Goal: Contribute content

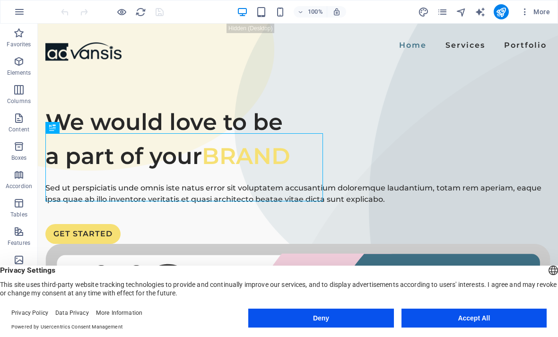
click at [477, 318] on button "Accept All" at bounding box center [473, 318] width 145 height 19
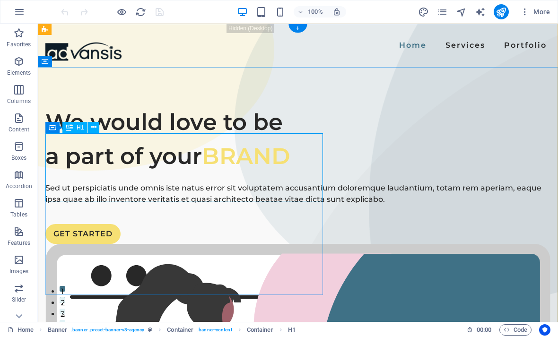
click at [240, 173] on div "We would love to be a part of your BRAND" at bounding box center [297, 139] width 505 height 68
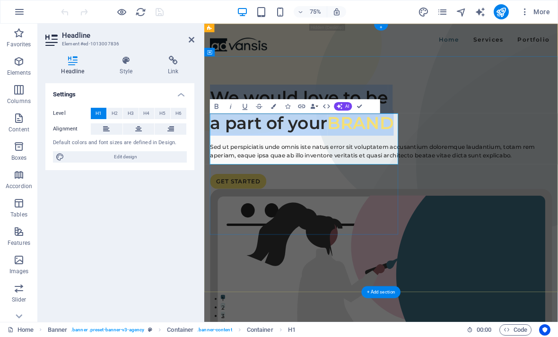
click at [421, 170] on span "BRAND" at bounding box center [412, 155] width 88 height 27
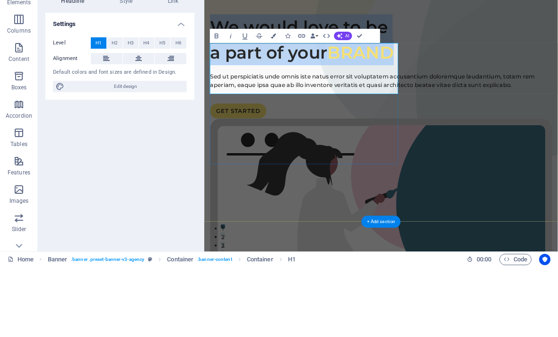
click at [401, 100] on span "BRAND" at bounding box center [412, 85] width 88 height 27
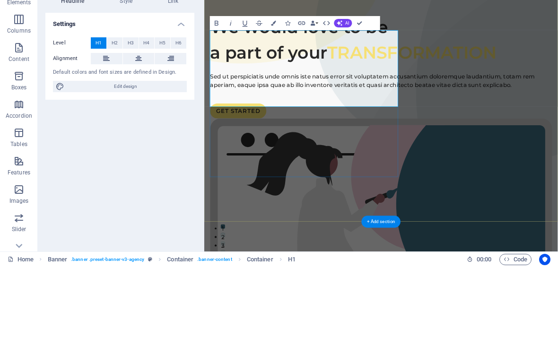
click at [231, 103] on h1 "We would love to be a part of your TRANSFORMATION" at bounding box center [440, 69] width 456 height 68
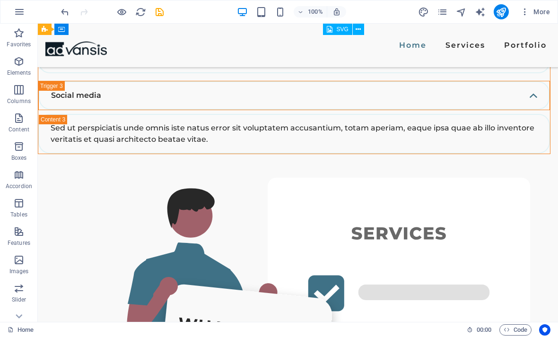
scroll to position [2208, 0]
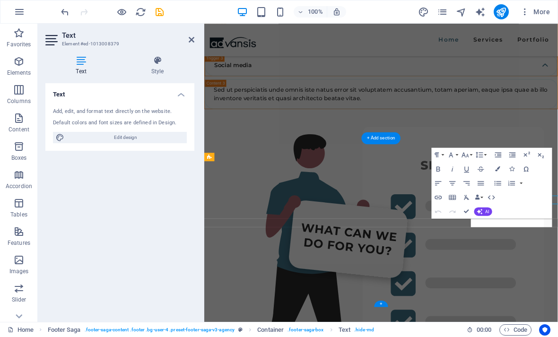
scroll to position [2188, 0]
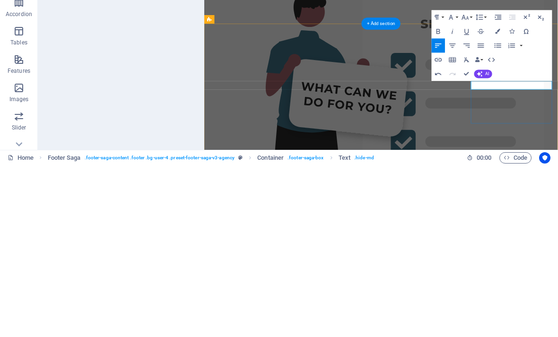
scroll to position [2168, 0]
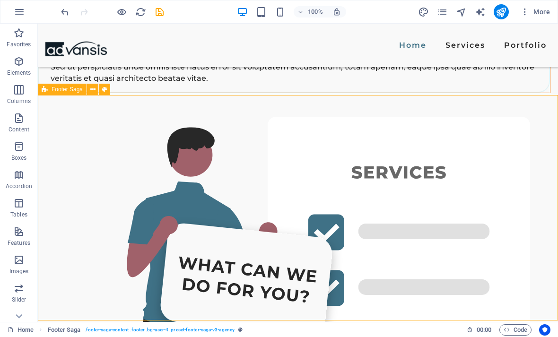
scroll to position [2268, 0]
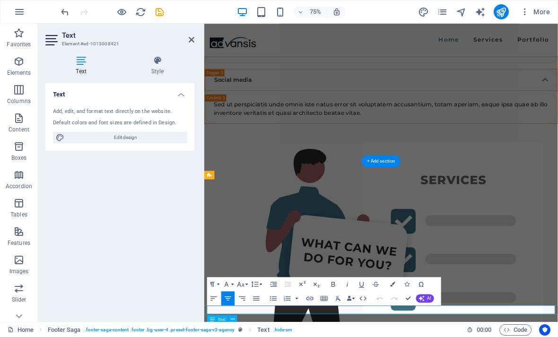
scroll to position [2224, 0]
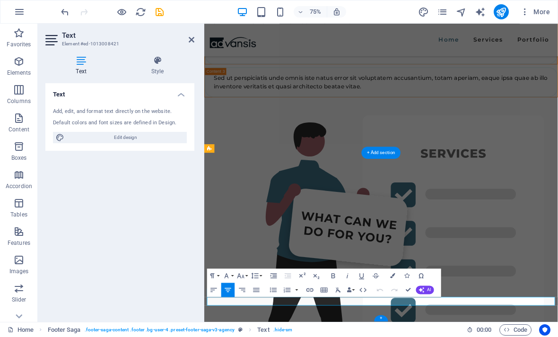
click at [144, 230] on div "Text Add, edit, and format text directly on the website. Default colors and fon…" at bounding box center [119, 198] width 149 height 231
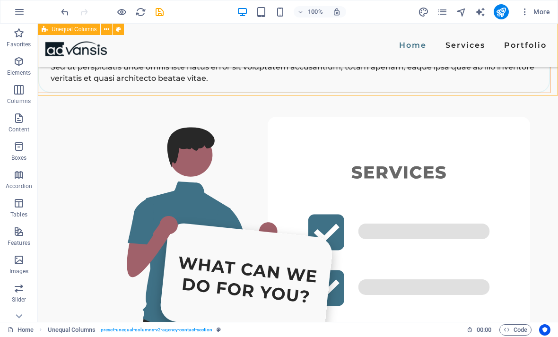
scroll to position [2268, 0]
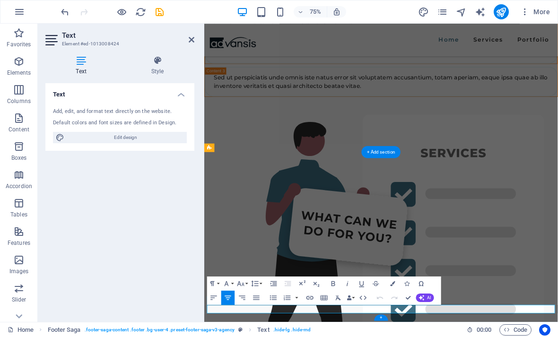
scroll to position [2224, 0]
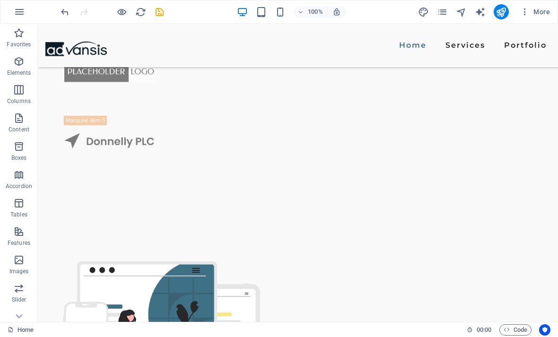
scroll to position [990, 0]
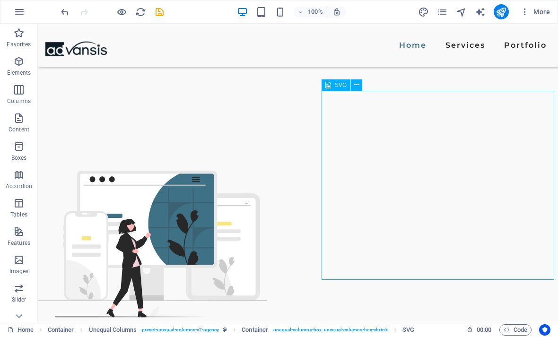
scroll to position [1074, 0]
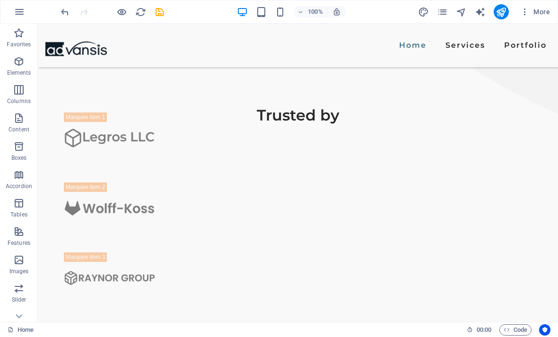
scroll to position [729, 0]
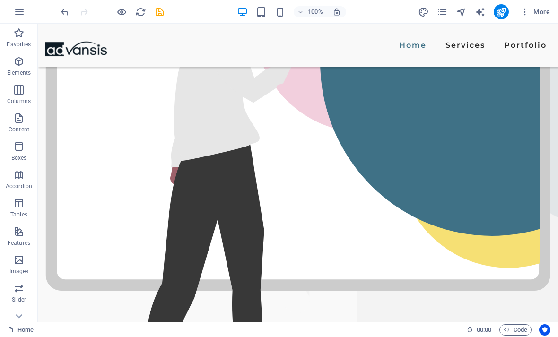
click at [505, 7] on icon "publish" at bounding box center [500, 12] width 11 height 11
checkbox input "false"
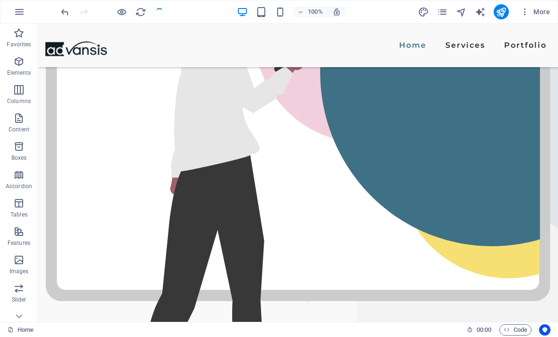
scroll to position [298, 0]
